Goal: Task Accomplishment & Management: Manage account settings

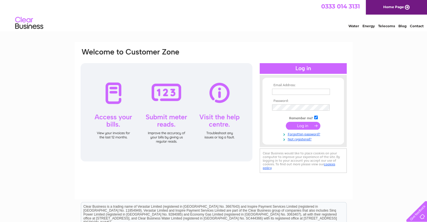
type input "[PERSON_NAME][EMAIL_ADDRESS][PERSON_NAME][DOMAIN_NAME]"
click at [312, 126] on input "submit" at bounding box center [303, 126] width 35 height 8
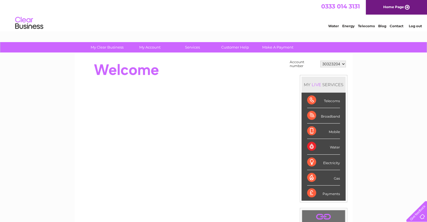
click at [398, 27] on link "Contact" at bounding box center [397, 26] width 14 height 4
drag, startPoint x: 322, startPoint y: 63, endPoint x: 333, endPoint y: 63, distance: 11.3
click at [333, 63] on select "30323204" at bounding box center [334, 64] width 26 height 7
click at [321, 61] on select "30323204" at bounding box center [334, 64] width 26 height 7
drag, startPoint x: 326, startPoint y: 63, endPoint x: 343, endPoint y: 60, distance: 17.5
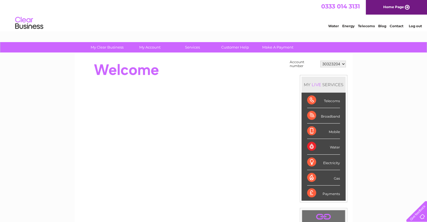
click at [343, 60] on td "30323204" at bounding box center [333, 64] width 28 height 11
click at [321, 61] on select "30323204" at bounding box center [334, 64] width 26 height 7
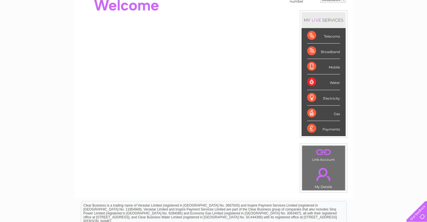
scroll to position [56, 0]
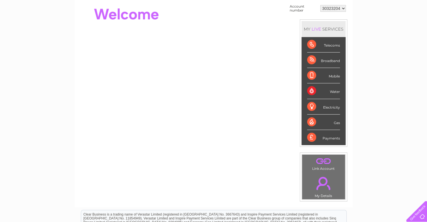
click at [331, 28] on div "MY LIVE SERVICES" at bounding box center [324, 29] width 44 height 16
click at [312, 90] on div "Water" at bounding box center [323, 90] width 33 height 15
click at [333, 92] on div "Water" at bounding box center [323, 90] width 33 height 15
click at [317, 30] on div "LIVE" at bounding box center [317, 28] width 12 height 5
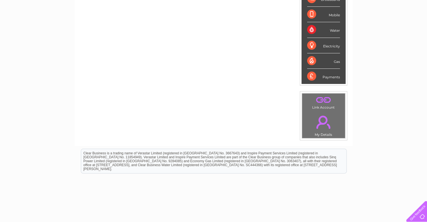
scroll to position [140, 0]
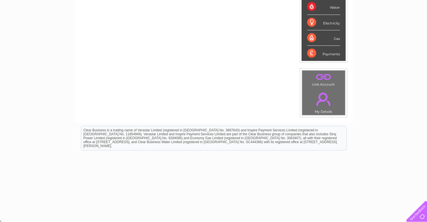
click at [325, 100] on link "." at bounding box center [324, 99] width 40 height 20
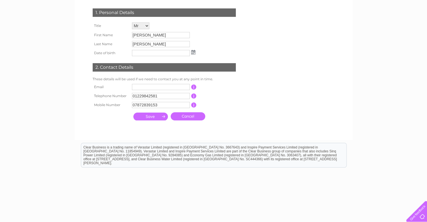
scroll to position [74, 0]
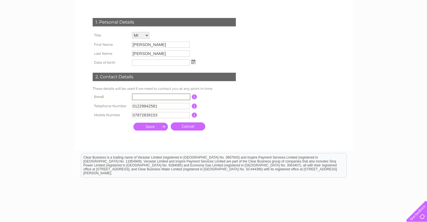
click at [145, 97] on input "text" at bounding box center [161, 97] width 58 height 7
type input "[PERSON_NAME][EMAIL_ADDRESS][PERSON_NAME][DOMAIN_NAME]"
click at [154, 126] on input "submit" at bounding box center [150, 127] width 35 height 8
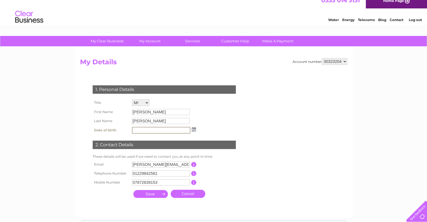
scroll to position [0, 0]
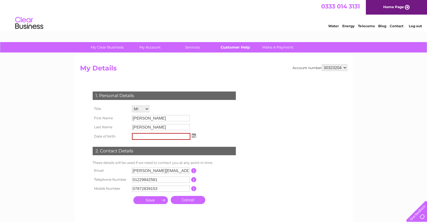
click at [239, 48] on link "Customer Help" at bounding box center [235, 47] width 46 height 10
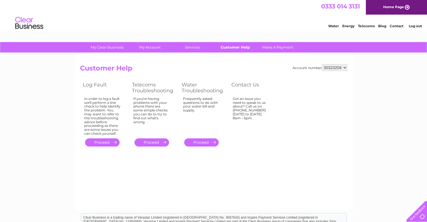
click at [230, 50] on link "Customer Help" at bounding box center [235, 47] width 46 height 10
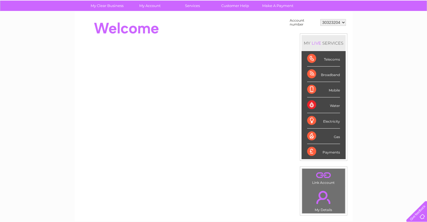
scroll to position [56, 0]
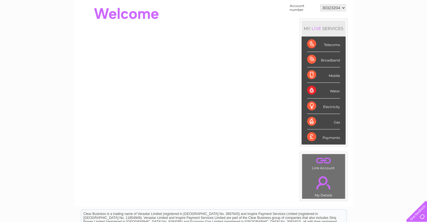
click at [327, 159] on link "." at bounding box center [324, 161] width 40 height 10
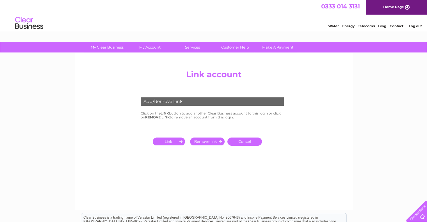
click at [174, 140] on input "submit" at bounding box center [170, 142] width 35 height 8
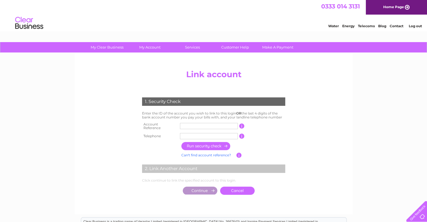
click at [185, 124] on input "text" at bounding box center [209, 126] width 58 height 6
click at [214, 125] on input "text" at bounding box center [209, 126] width 58 height 6
click at [193, 126] on input "30323304" at bounding box center [209, 126] width 58 height 6
type input "30323204"
click at [199, 133] on input "text" at bounding box center [209, 136] width 58 height 6
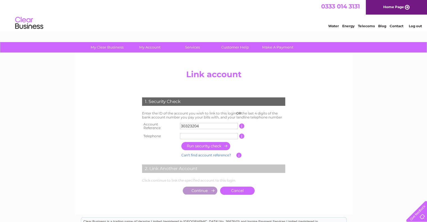
type input "07872839153"
click at [212, 144] on input "button" at bounding box center [205, 146] width 49 height 8
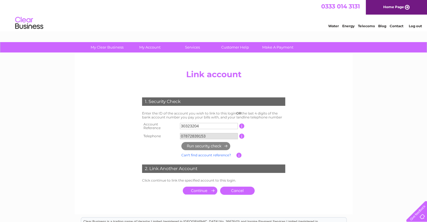
click at [206, 188] on input "submit" at bounding box center [200, 191] width 35 height 8
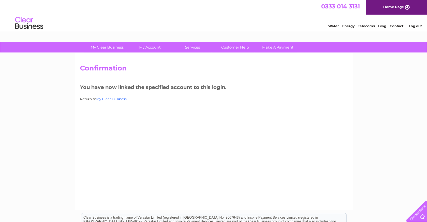
click at [116, 99] on link "My Clear Business" at bounding box center [111, 99] width 30 height 4
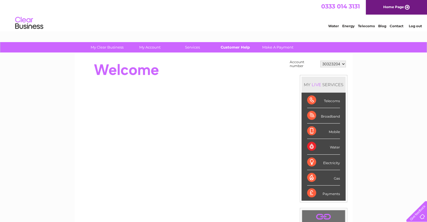
click at [236, 46] on link "Customer Help" at bounding box center [235, 47] width 46 height 10
